Goal: Transaction & Acquisition: Book appointment/travel/reservation

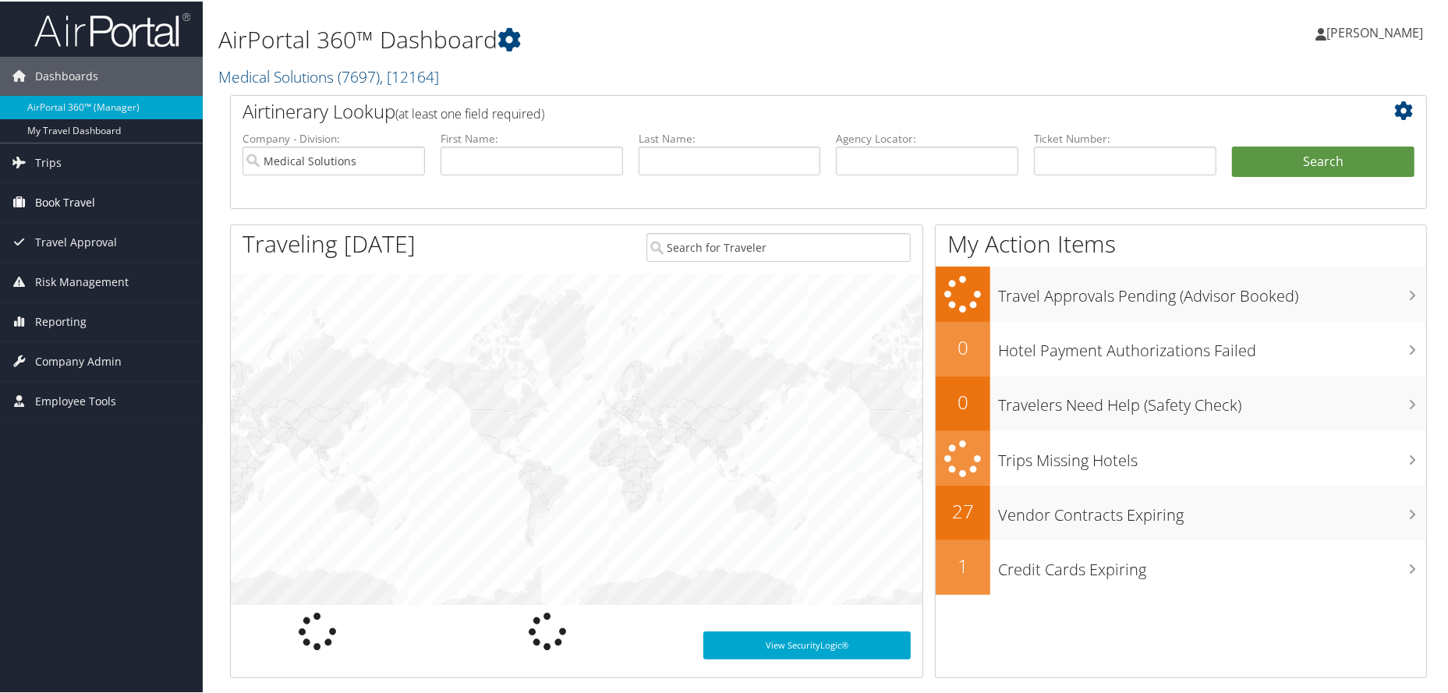
click at [87, 212] on span "Book Travel" at bounding box center [65, 201] width 60 height 39
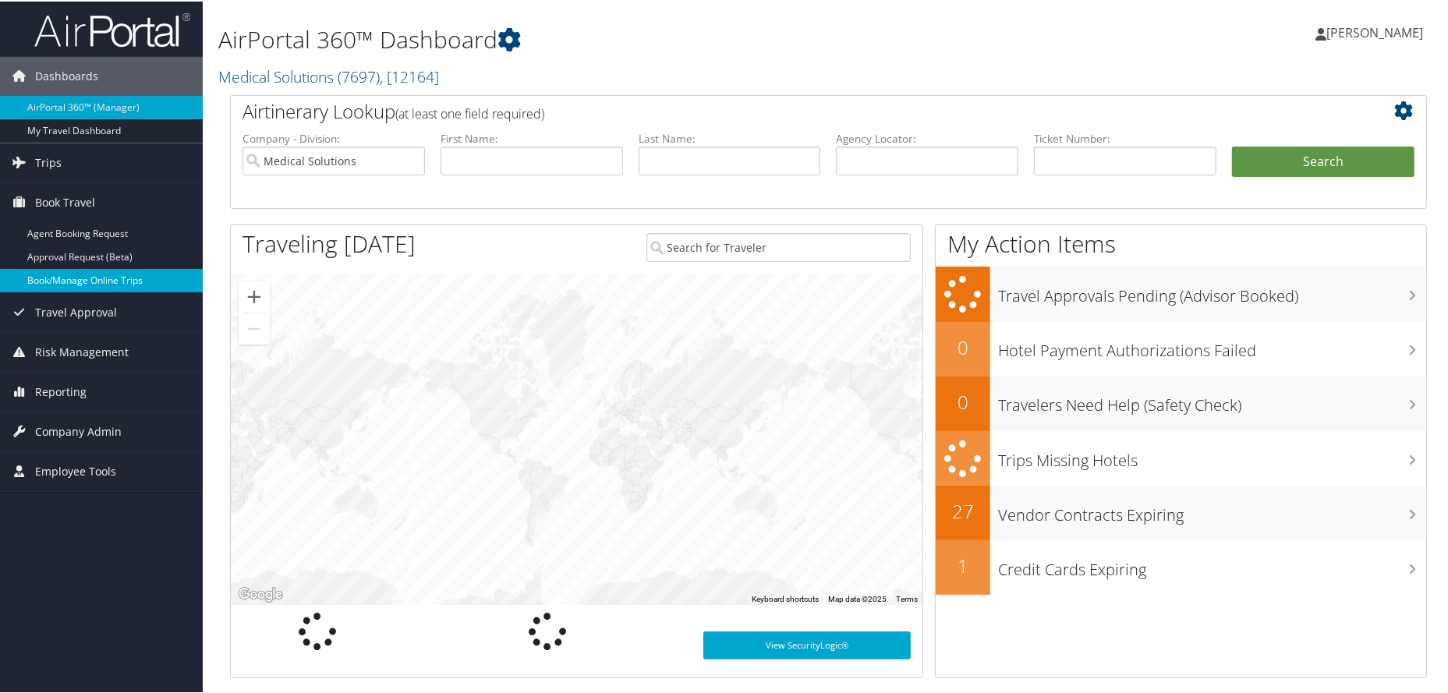
click at [90, 279] on link "Book/Manage Online Trips" at bounding box center [101, 279] width 203 height 23
